Goal: Task Accomplishment & Management: Use online tool/utility

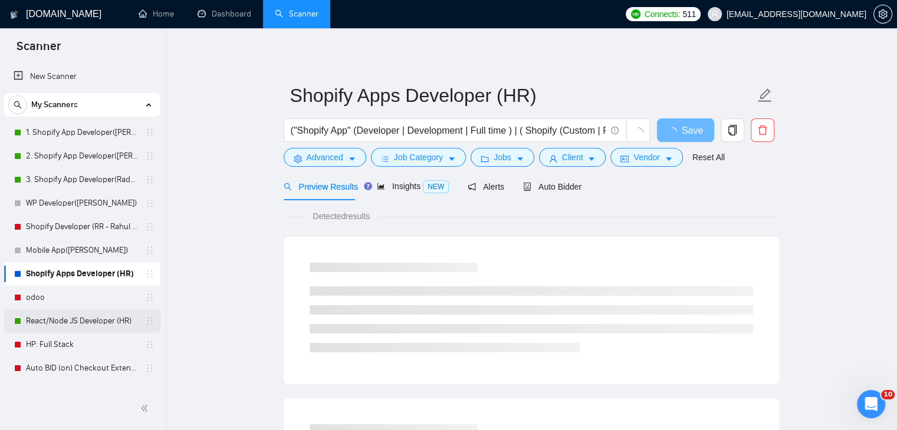
click at [92, 324] on link "React/Node JS Developer (HR)" at bounding box center [82, 322] width 112 height 24
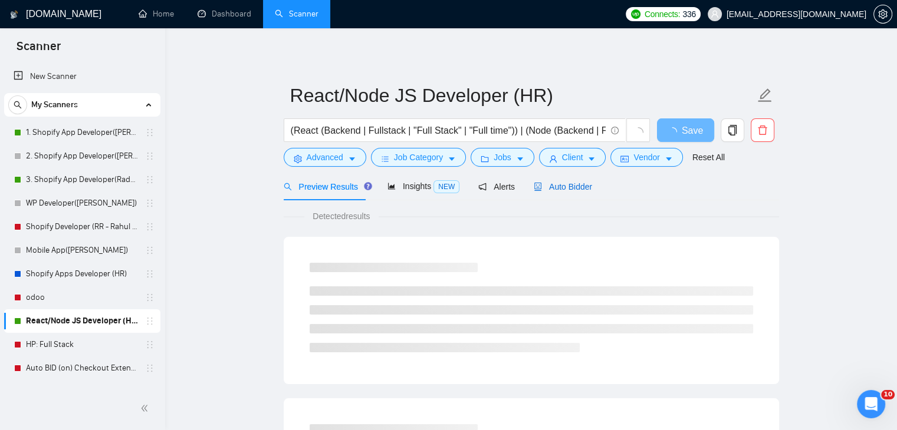
click at [550, 192] on span "Auto Bidder" at bounding box center [563, 186] width 58 height 9
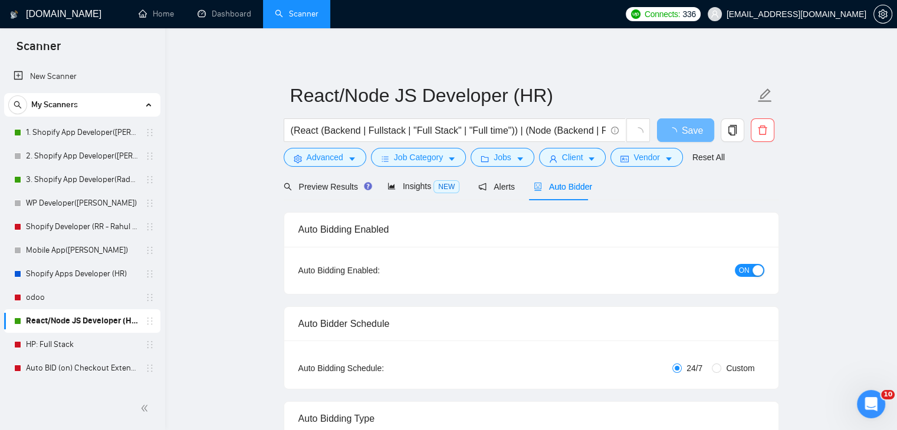
radio input "false"
radio input "true"
checkbox input "true"
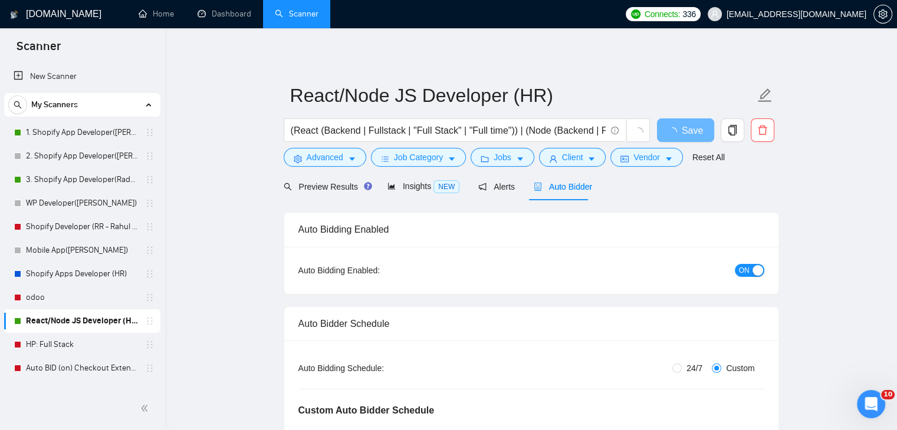
click at [733, 271] on div "ON" at bounding box center [685, 271] width 155 height 14
click at [740, 271] on span "ON" at bounding box center [744, 270] width 11 height 13
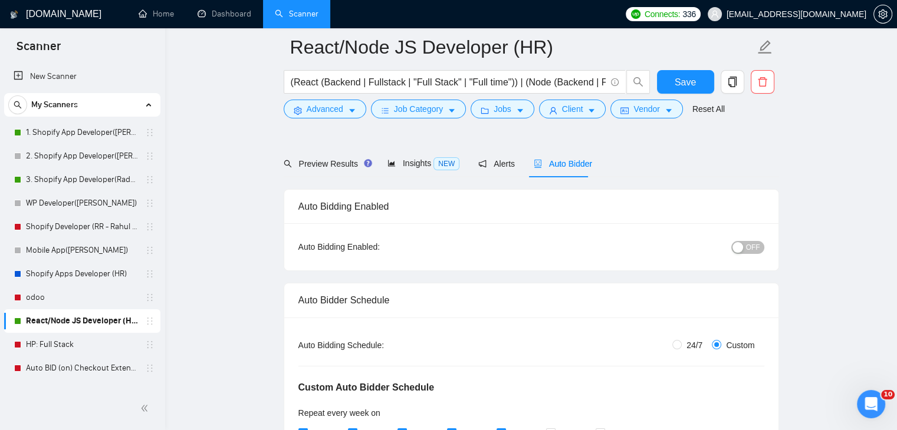
scroll to position [236, 0]
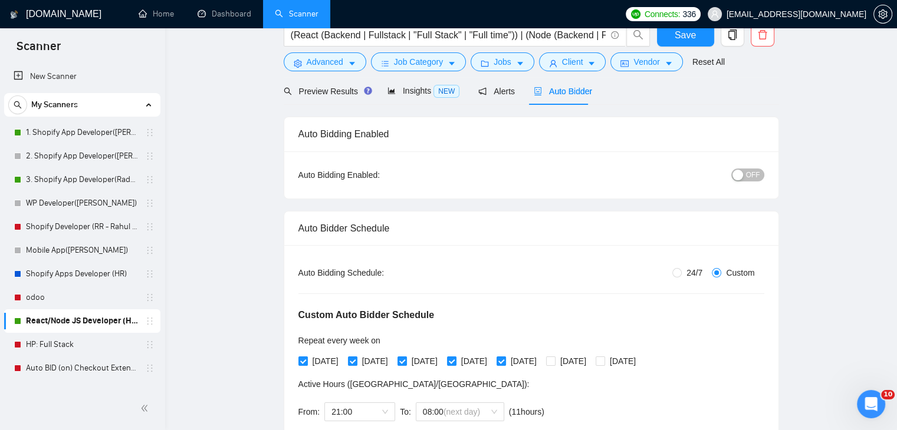
scroll to position [0, 0]
